Goal: Task Accomplishment & Management: Use online tool/utility

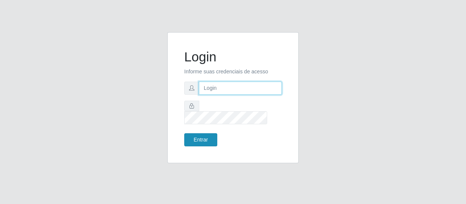
type input "[EMAIL_ADDRESS][DOMAIN_NAME]"
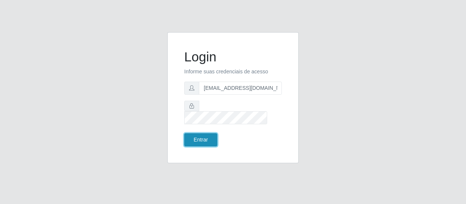
click at [197, 135] on button "Entrar" at bounding box center [200, 139] width 33 height 13
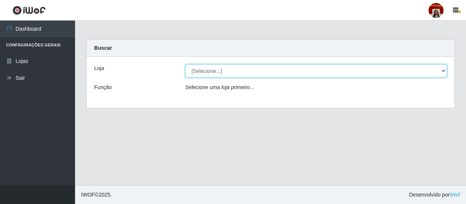
click at [434, 70] on select "[Selecione...] Mar Vermelho - Loja 04" at bounding box center [316, 70] width 262 height 13
select select "251"
click at [185, 64] on select "[Selecione...] Mar Vermelho - Loja 04" at bounding box center [316, 70] width 262 height 13
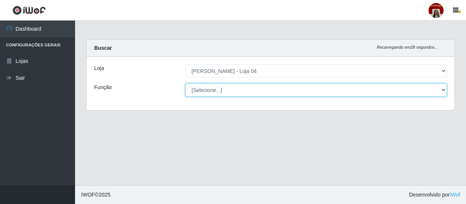
click at [424, 88] on select "[Selecione...] ASG ASG + ASG ++ Auxiliar de Depósito Auxiliar de Depósito + Aux…" at bounding box center [316, 90] width 262 height 13
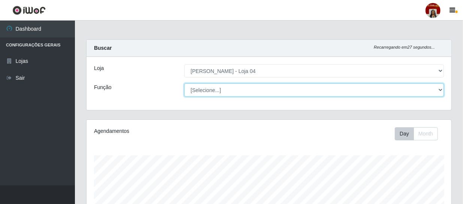
scroll to position [156, 365]
select select "22"
click at [184, 84] on select "[Selecione...] ASG ASG + ASG ++ Auxiliar de Depósito Auxiliar de Depósito + Aux…" at bounding box center [314, 90] width 260 height 13
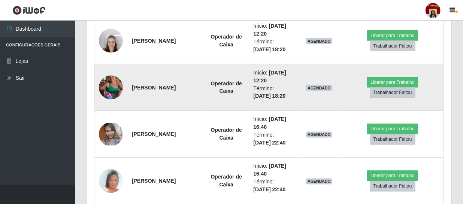
scroll to position [545, 0]
click at [378, 78] on button "Liberar para Trabalho" at bounding box center [392, 83] width 51 height 10
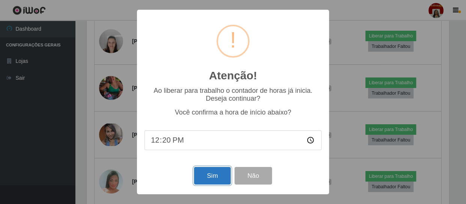
click at [214, 178] on button "Sim" at bounding box center [212, 176] width 36 height 18
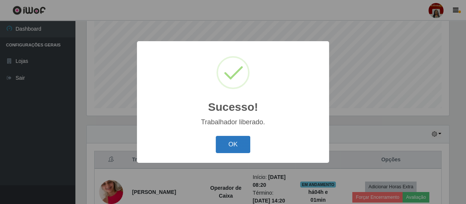
click at [233, 141] on button "OK" at bounding box center [233, 145] width 35 height 18
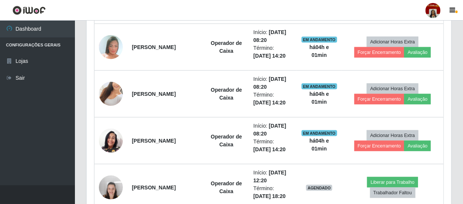
scroll to position [466, 0]
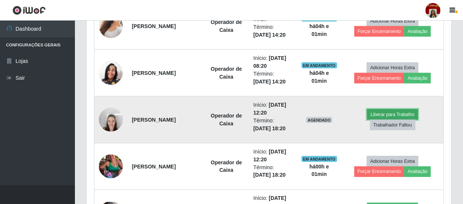
click at [390, 113] on button "Liberar para Trabalho" at bounding box center [392, 114] width 51 height 10
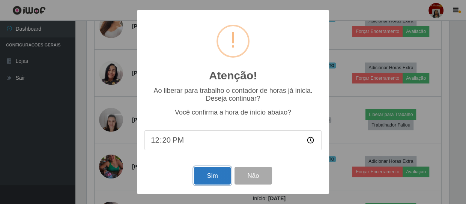
click at [215, 176] on button "Sim" at bounding box center [212, 176] width 36 height 18
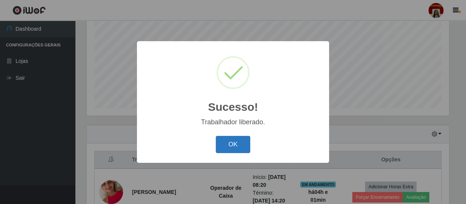
click at [232, 136] on button "OK" at bounding box center [233, 145] width 35 height 18
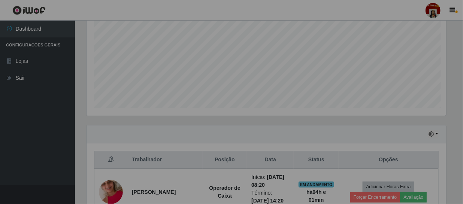
scroll to position [156, 365]
